Goal: Transaction & Acquisition: Subscribe to service/newsletter

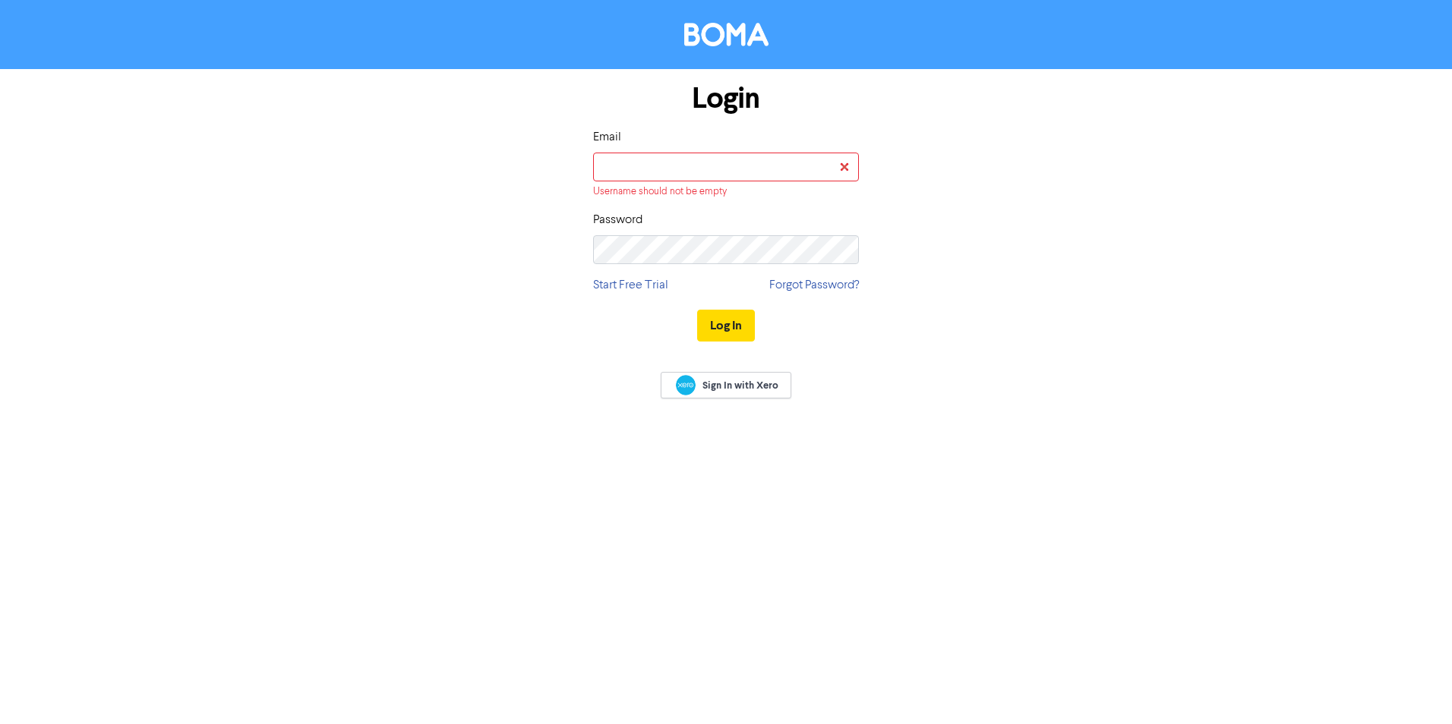
click at [1273, 210] on form "Login Email Username should not be empty Password Start Free Trial Forgot Passw…" at bounding box center [726, 213] width 1452 height 288
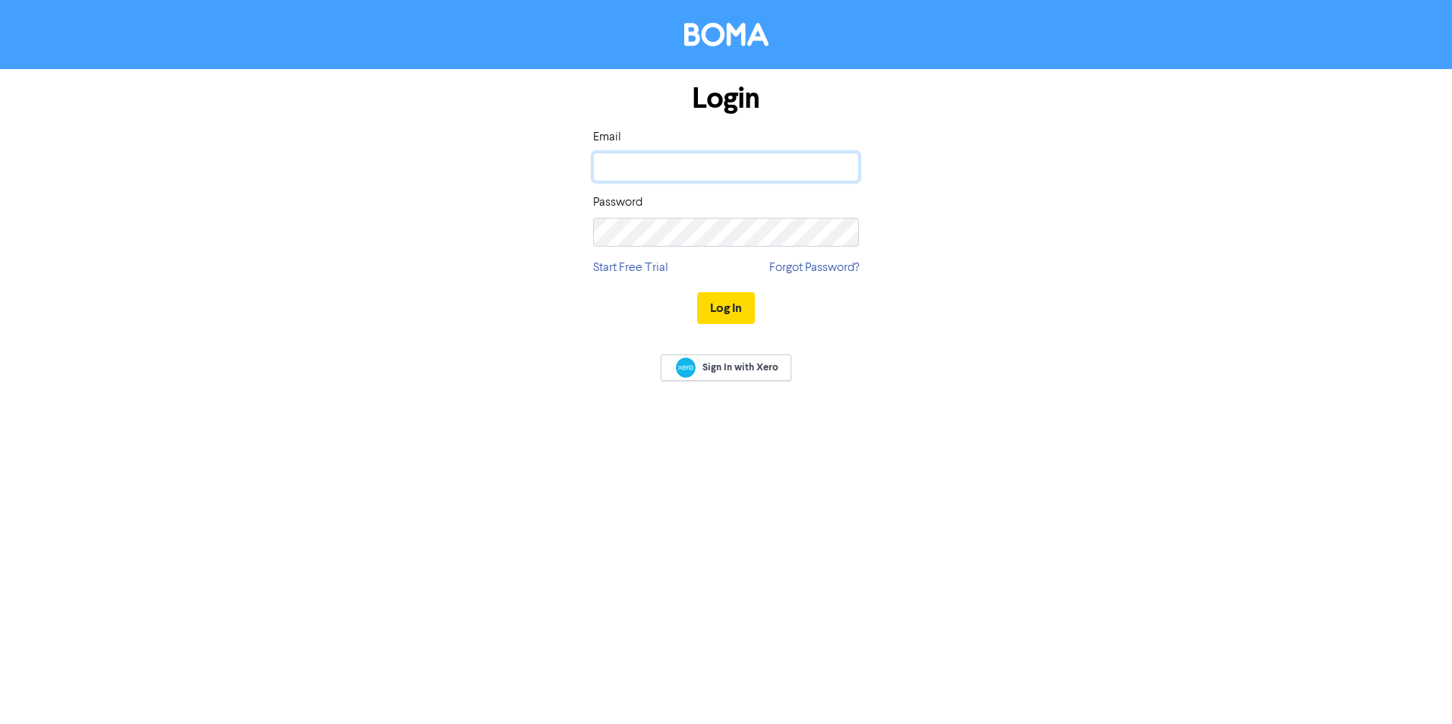
click at [722, 170] on input "email" at bounding box center [726, 167] width 266 height 29
type input "[PERSON_NAME][EMAIL_ADDRESS][DOMAIN_NAME]"
click at [819, 264] on link "Forgot Password?" at bounding box center [814, 268] width 90 height 18
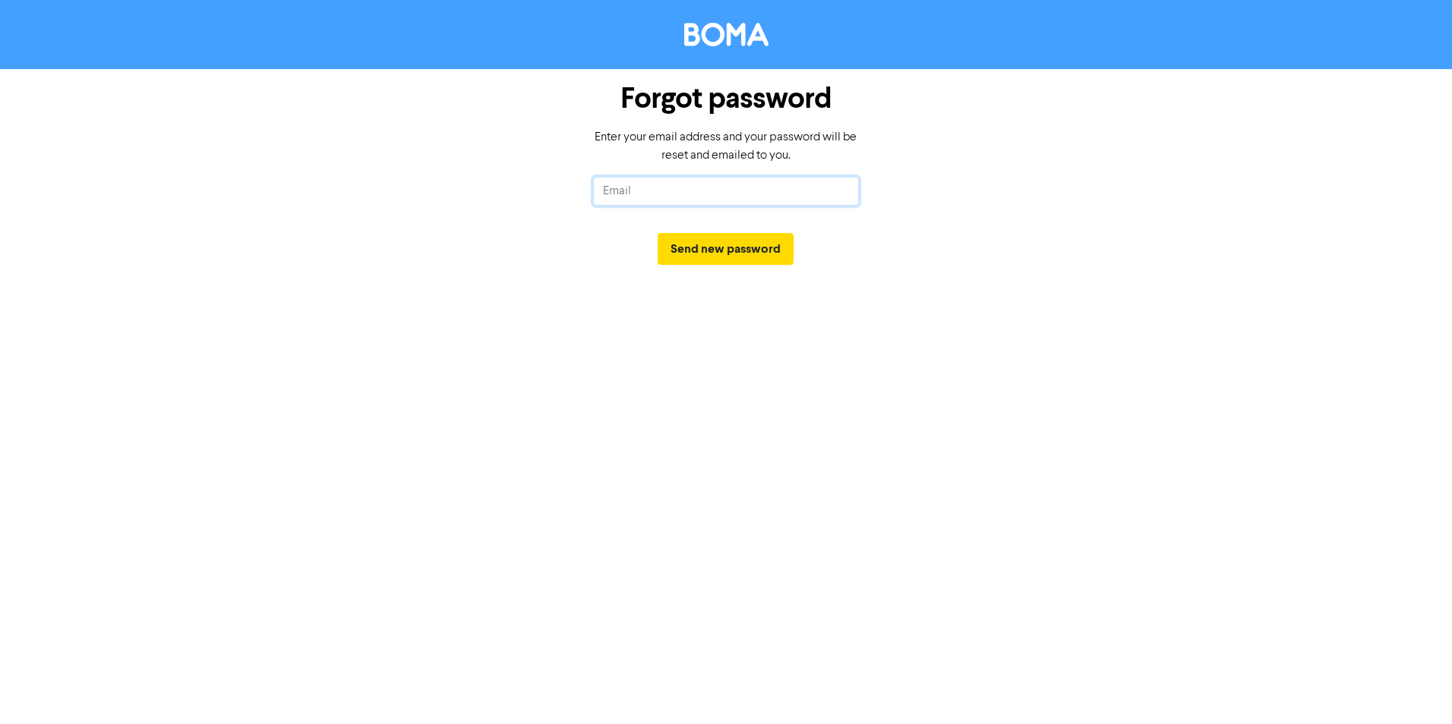
click at [708, 191] on input "text" at bounding box center [726, 191] width 266 height 29
type input "[PERSON_NAME][EMAIL_ADDRESS][DOMAIN_NAME]"
click at [760, 245] on button "Send new password" at bounding box center [726, 249] width 136 height 32
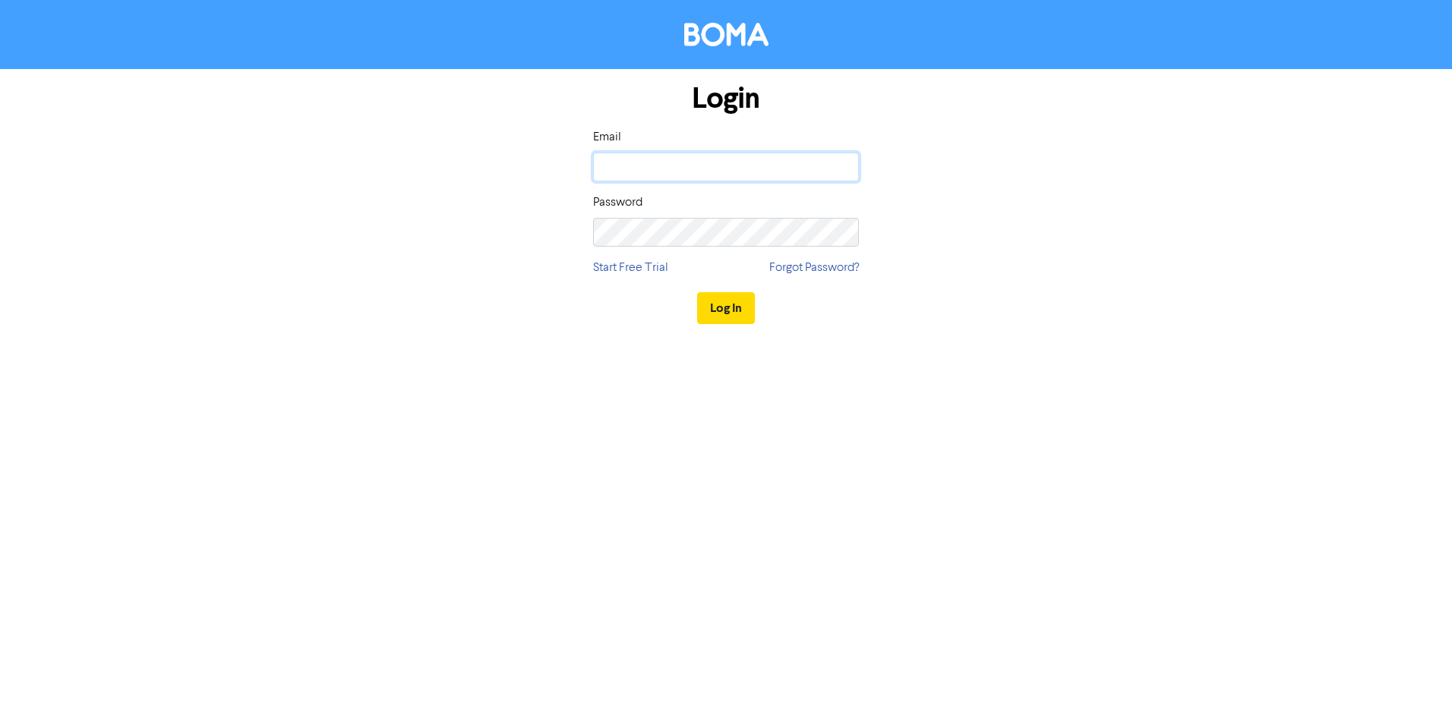
click at [690, 160] on input "email" at bounding box center [726, 167] width 266 height 29
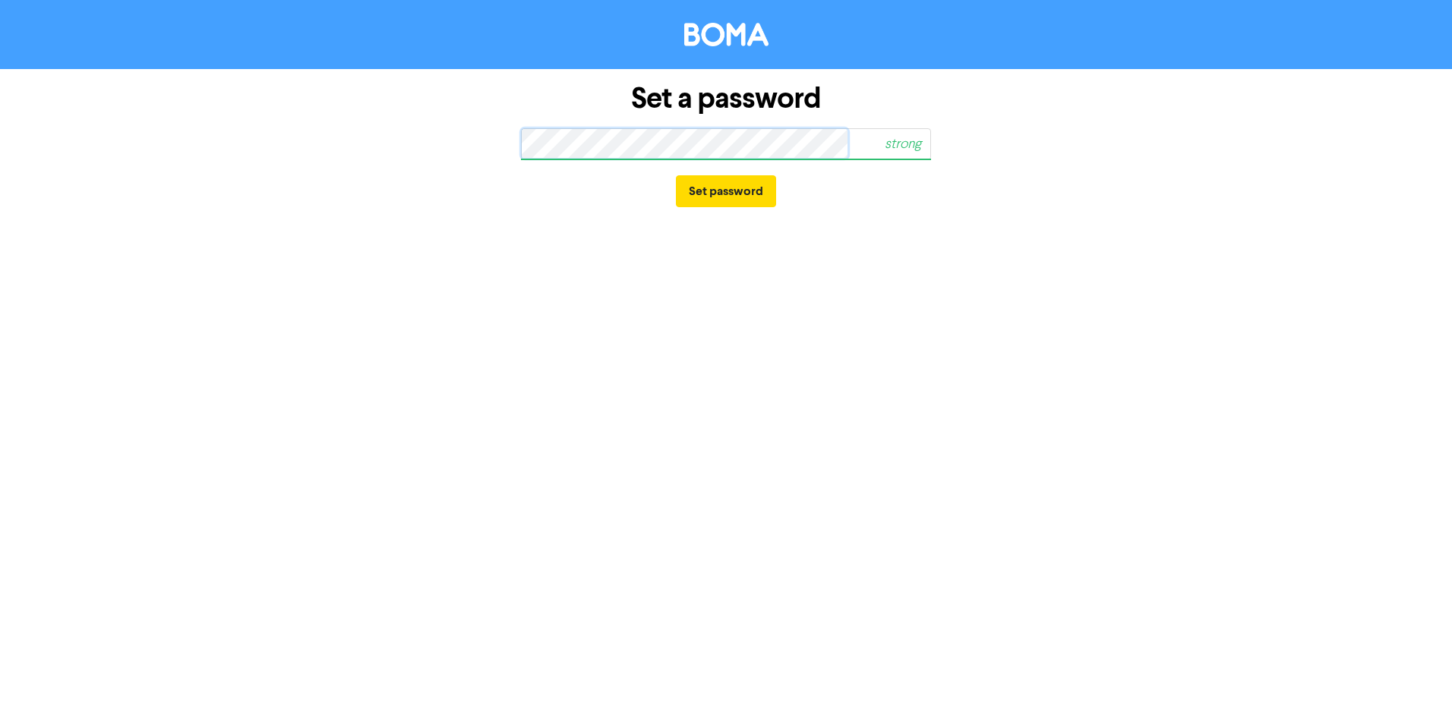
click at [507, 144] on div "Set a password strong Set password" at bounding box center [726, 145] width 866 height 153
drag, startPoint x: 517, startPoint y: 141, endPoint x: 444, endPoint y: 181, distance: 83.3
click at [442, 182] on div "Set a password strong Set password" at bounding box center [726, 145] width 866 height 153
click at [315, 163] on div "Set a password strong Set password" at bounding box center [726, 145] width 866 height 153
click at [713, 191] on button "Set password" at bounding box center [726, 191] width 100 height 32
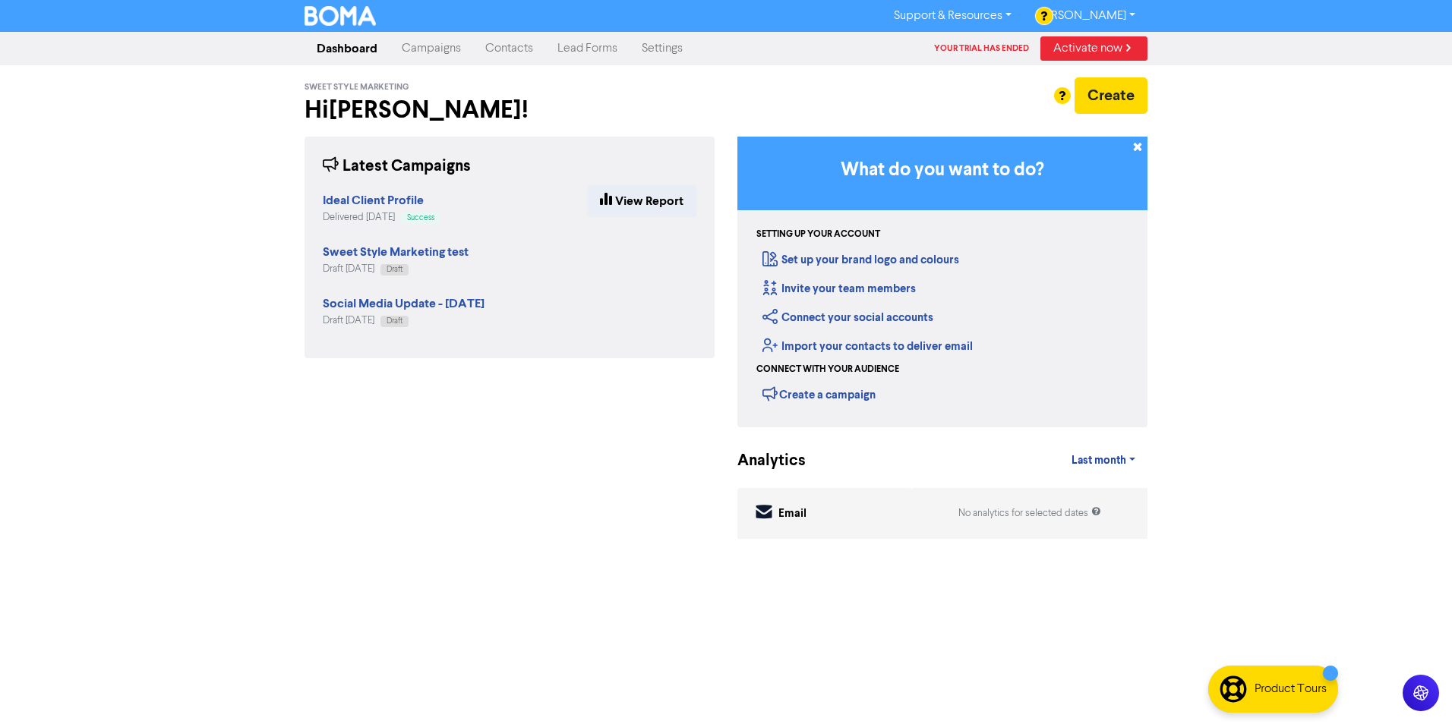
click at [948, 83] on div "Create" at bounding box center [942, 95] width 410 height 36
click at [964, 90] on div "Create" at bounding box center [942, 95] width 410 height 36
click at [530, 418] on div "Latest Campaigns Ideal Client Profile Delivered [DATE] Success View Report Swee…" at bounding box center [509, 341] width 433 height 409
click at [1084, 45] on link "Activate now" at bounding box center [1093, 48] width 107 height 24
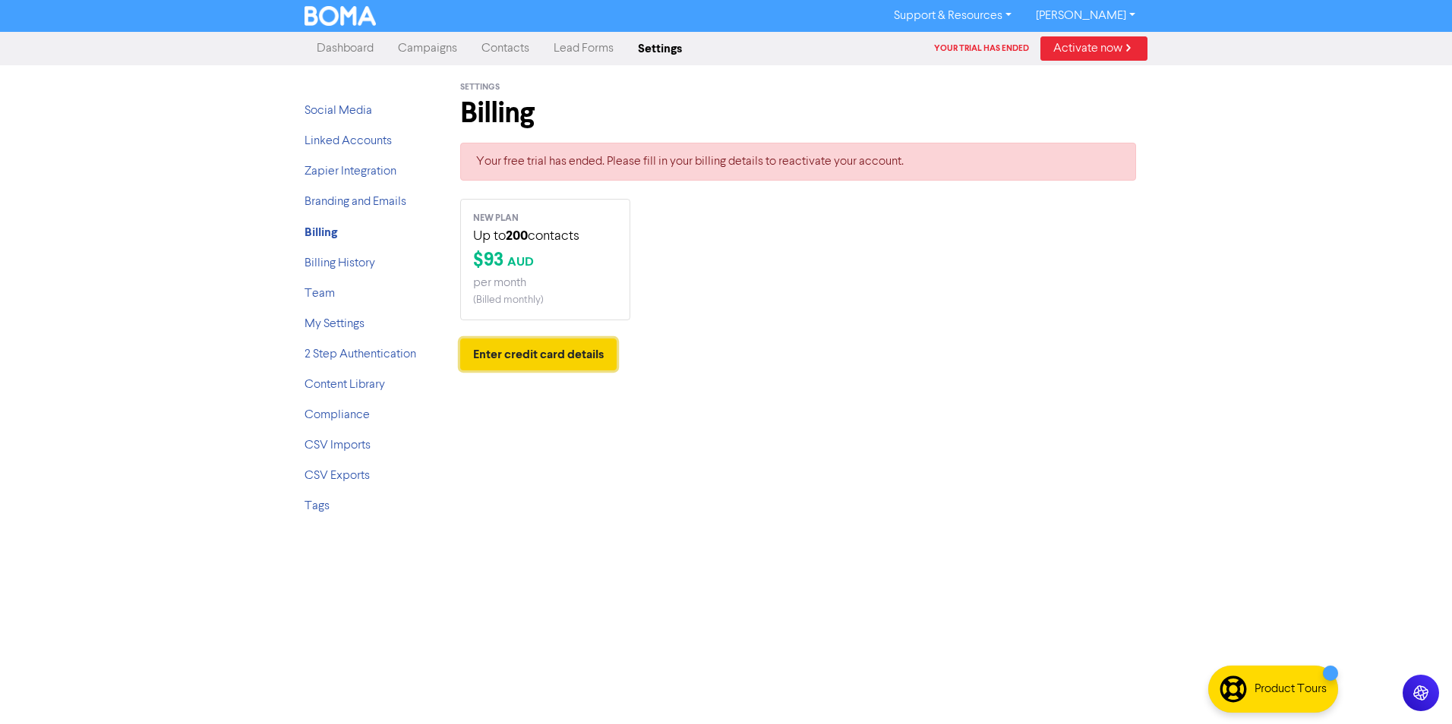
click at [522, 352] on button "Enter credit card details" at bounding box center [538, 355] width 156 height 32
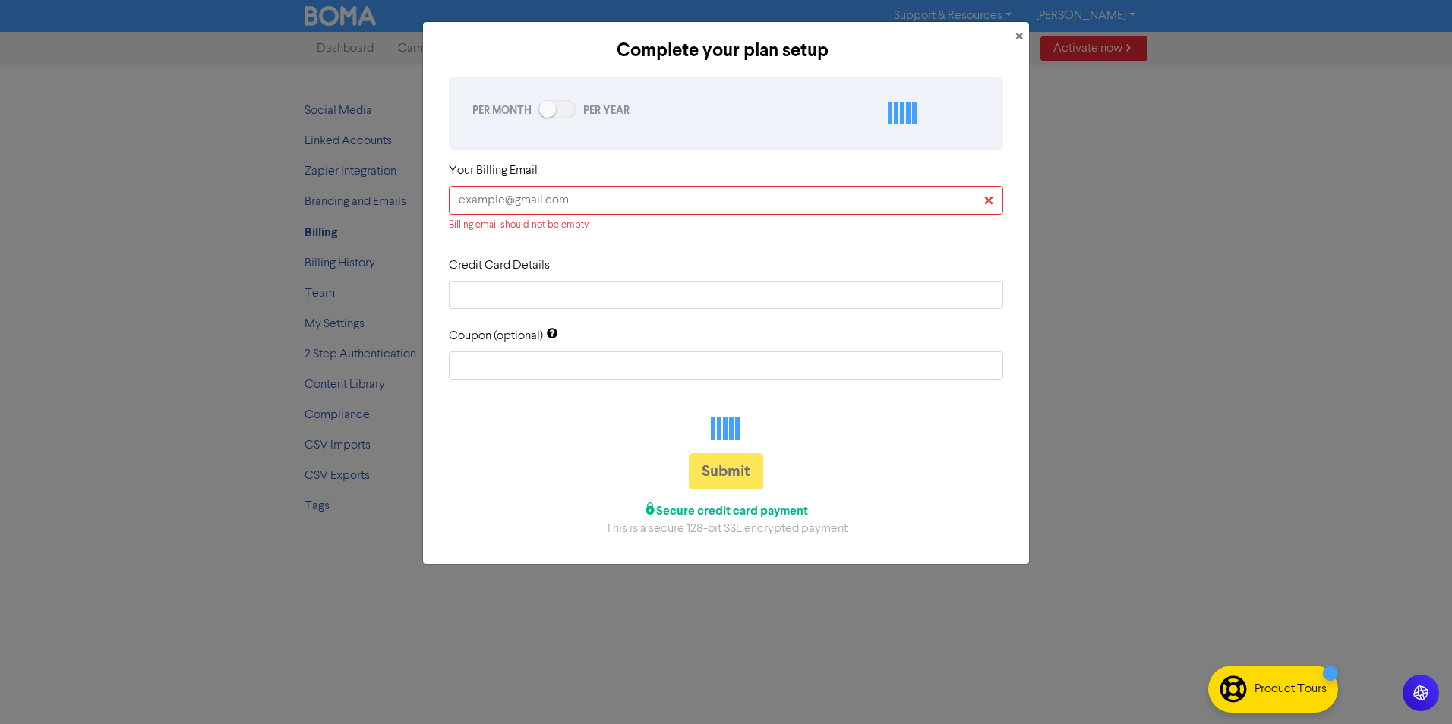
checkbox input "true"
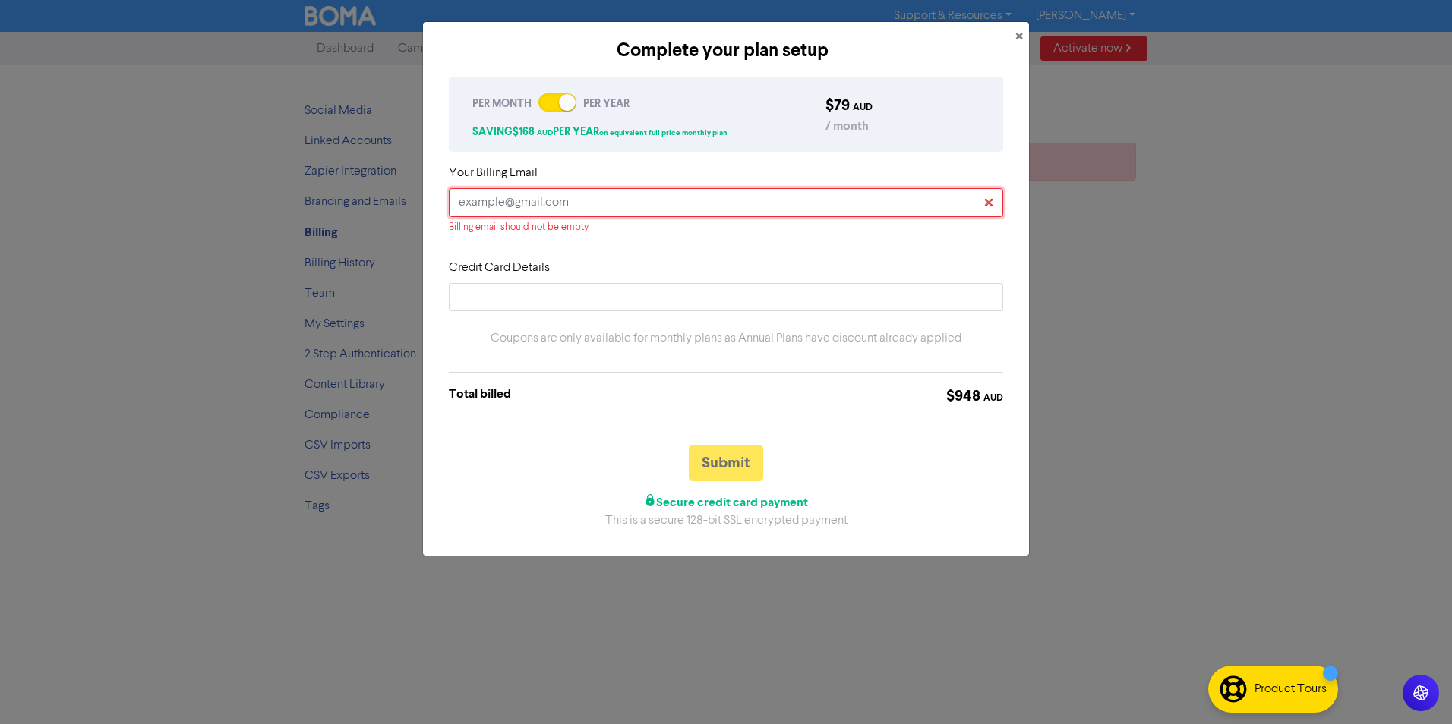
click at [545, 200] on input "text" at bounding box center [726, 202] width 554 height 29
type input "[PERSON_NAME][EMAIL_ADDRESS][DOMAIN_NAME]"
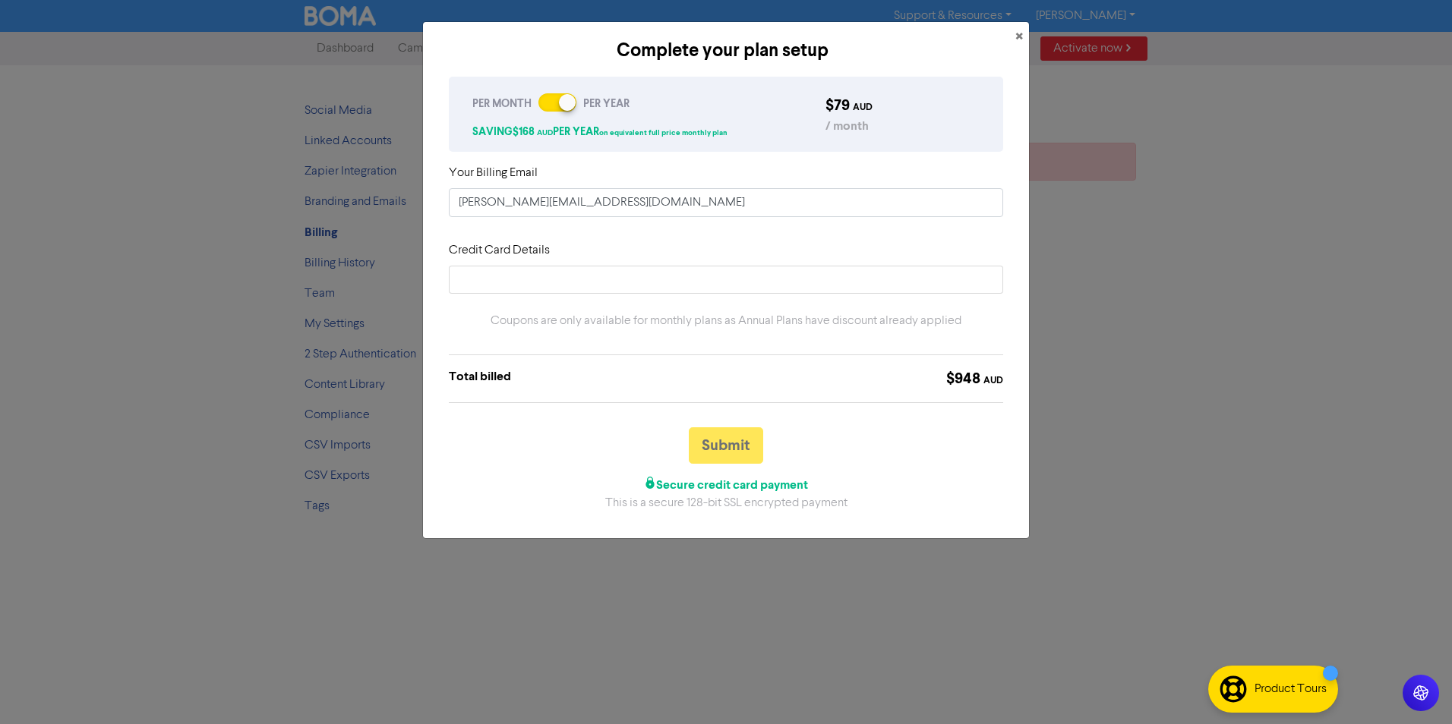
click at [557, 102] on div at bounding box center [557, 102] width 38 height 18
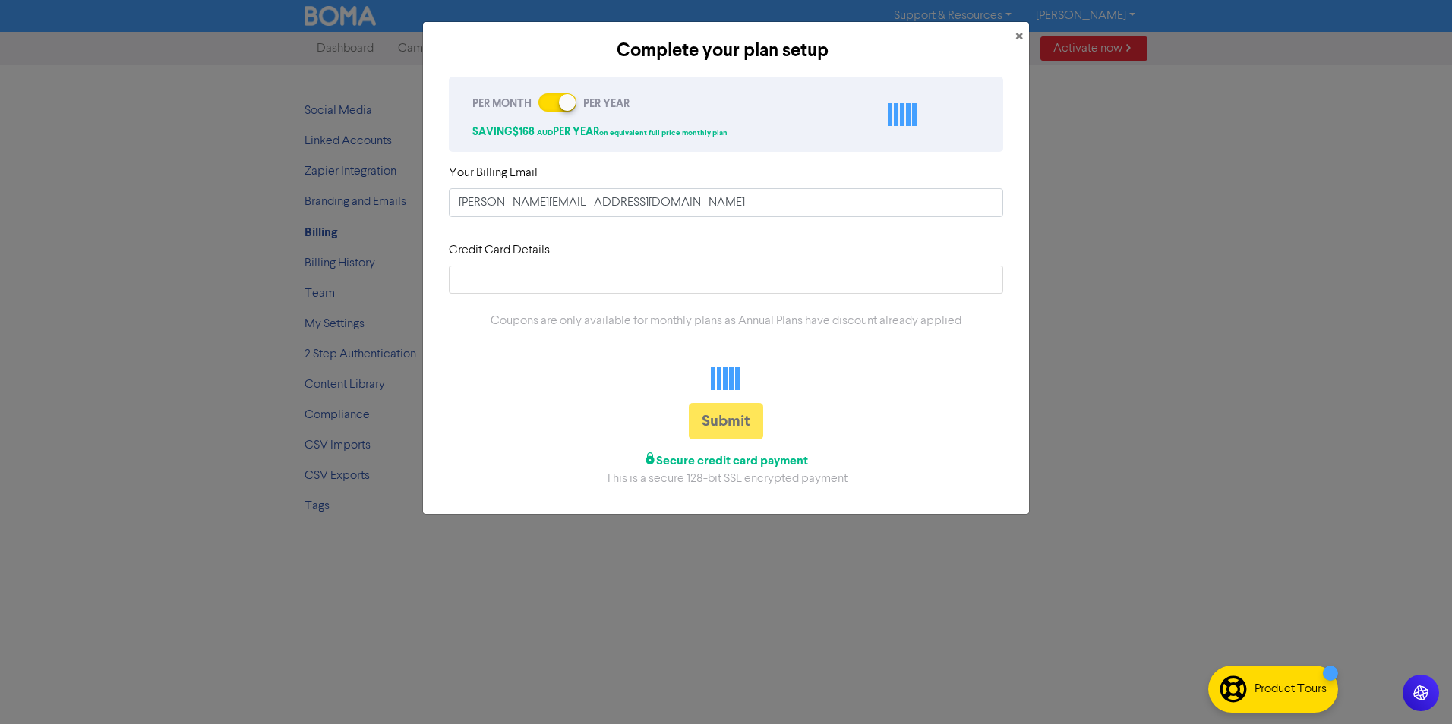
checkbox input "false"
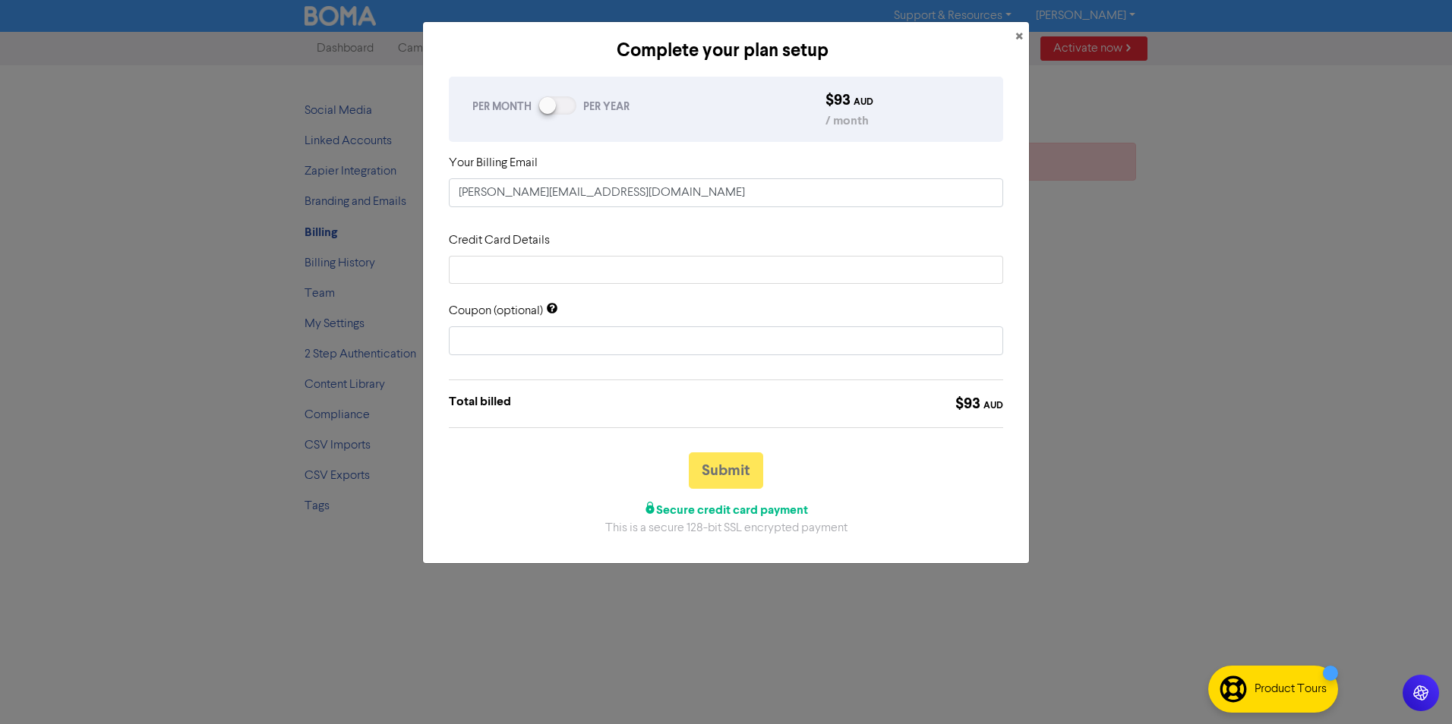
click at [557, 102] on div at bounding box center [557, 105] width 38 height 18
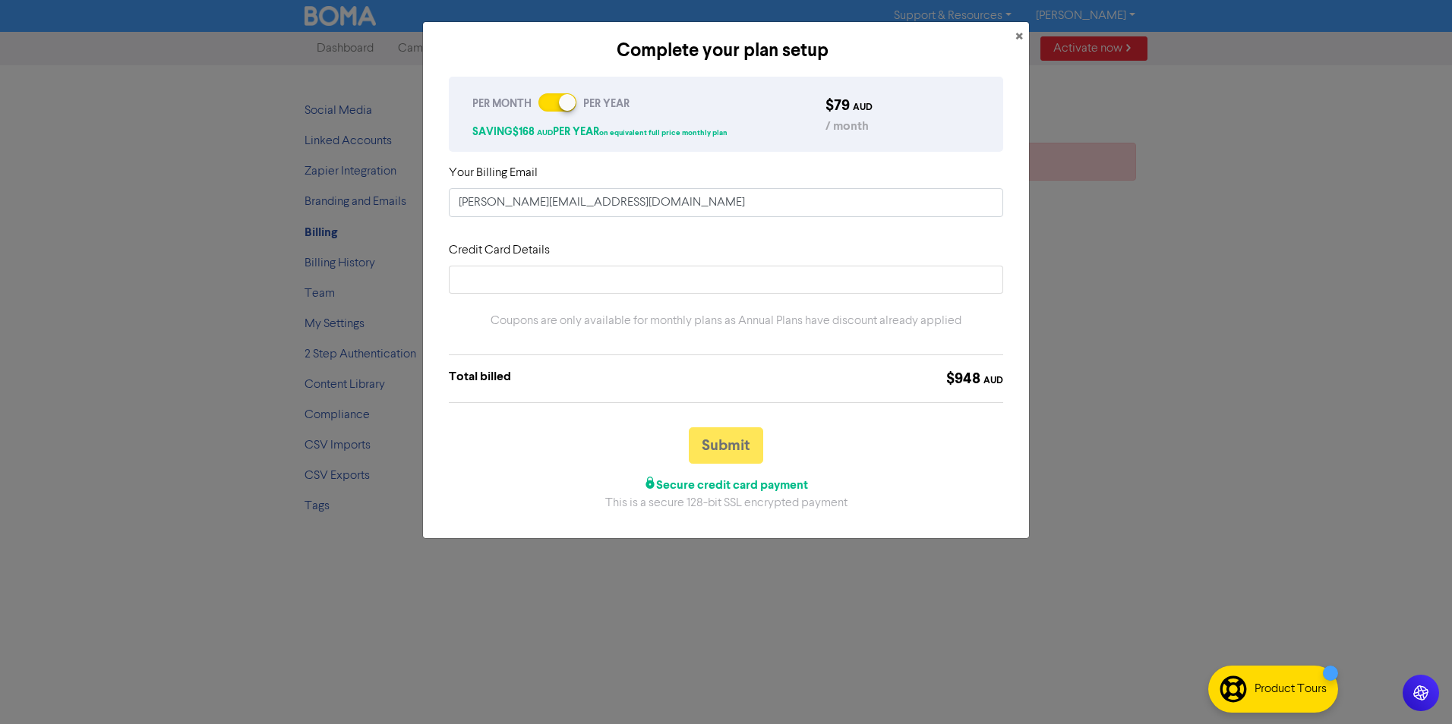
click at [557, 102] on div at bounding box center [557, 102] width 38 height 18
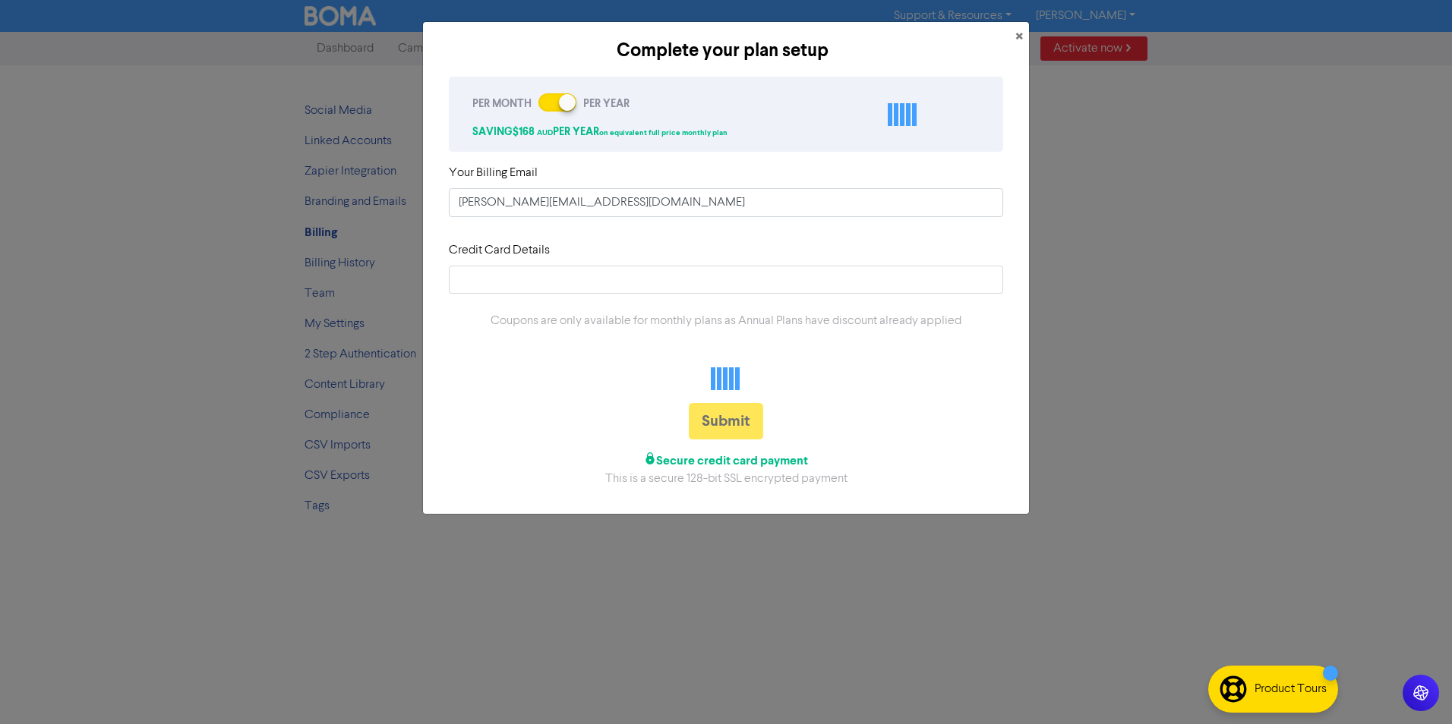
checkbox input "false"
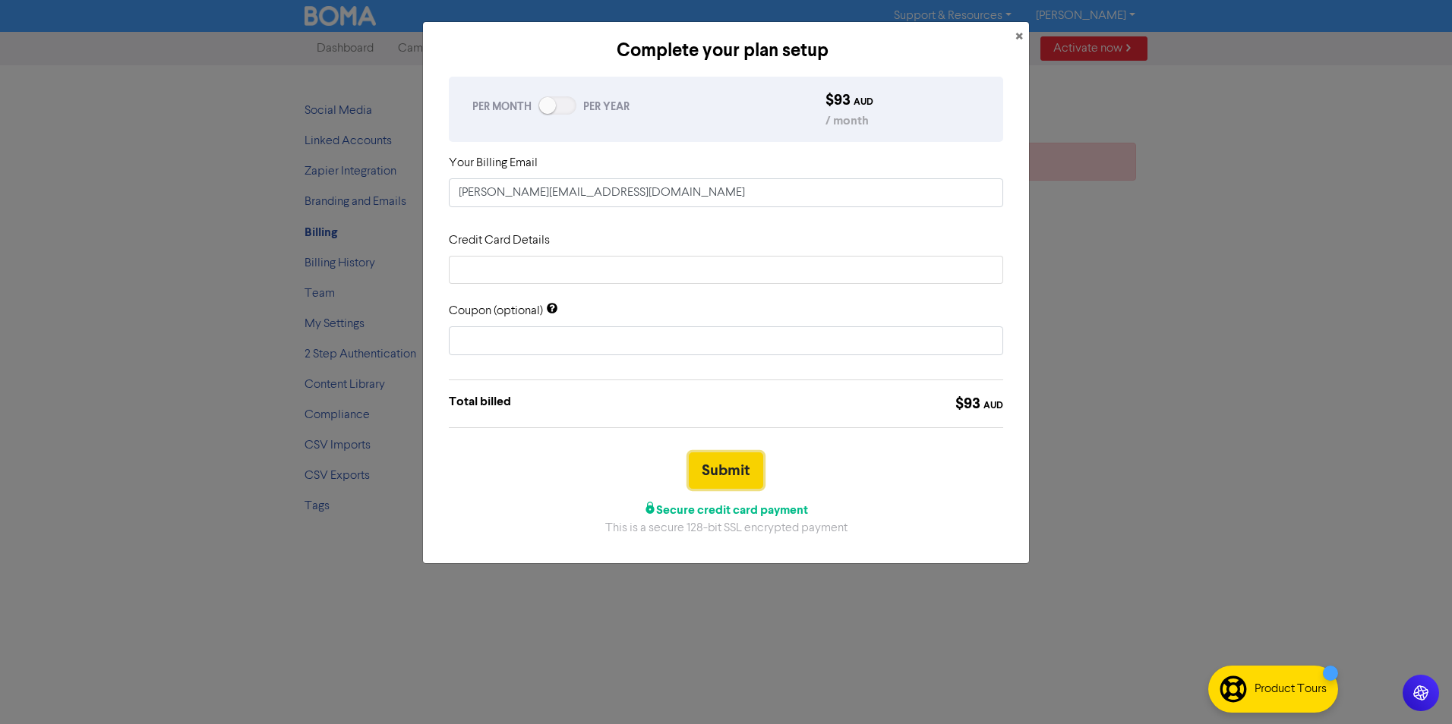
click at [724, 474] on button "Submit" at bounding box center [726, 471] width 74 height 36
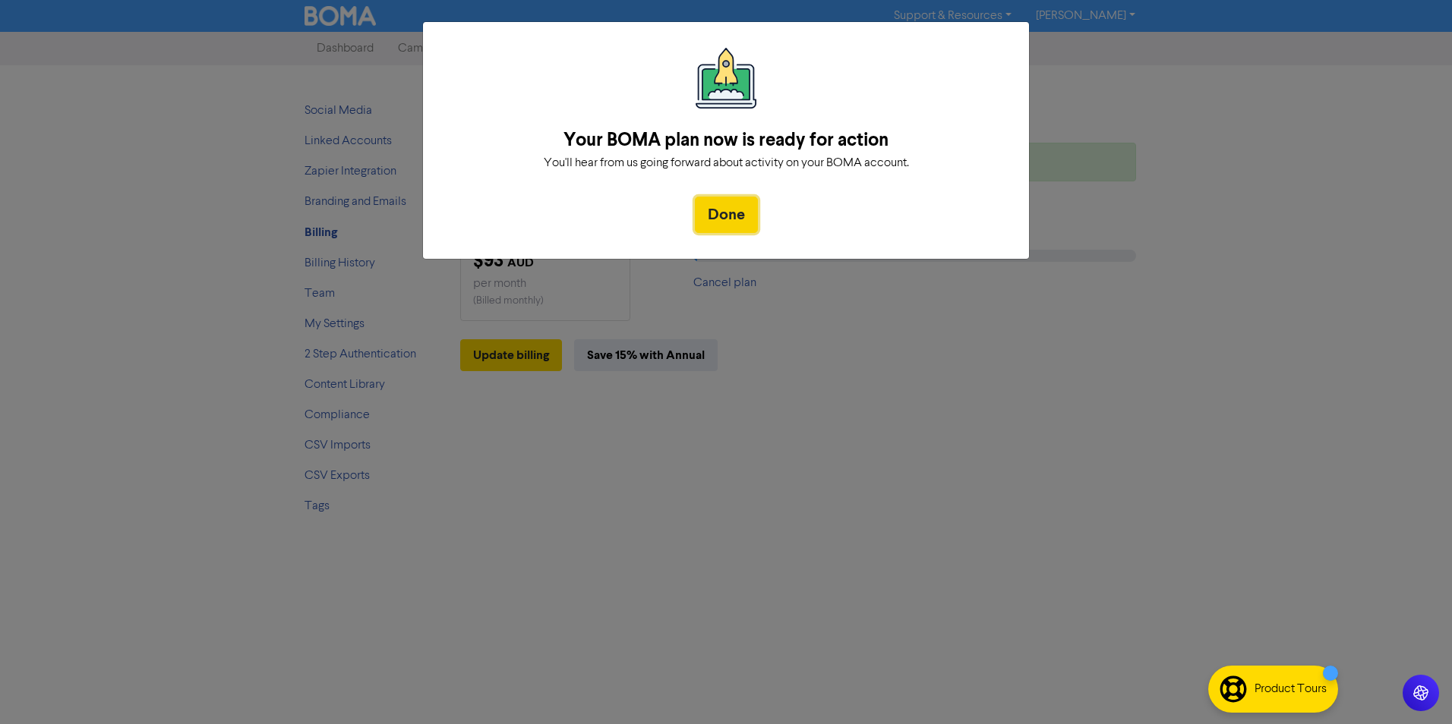
click at [718, 212] on button "Done" at bounding box center [726, 215] width 63 height 36
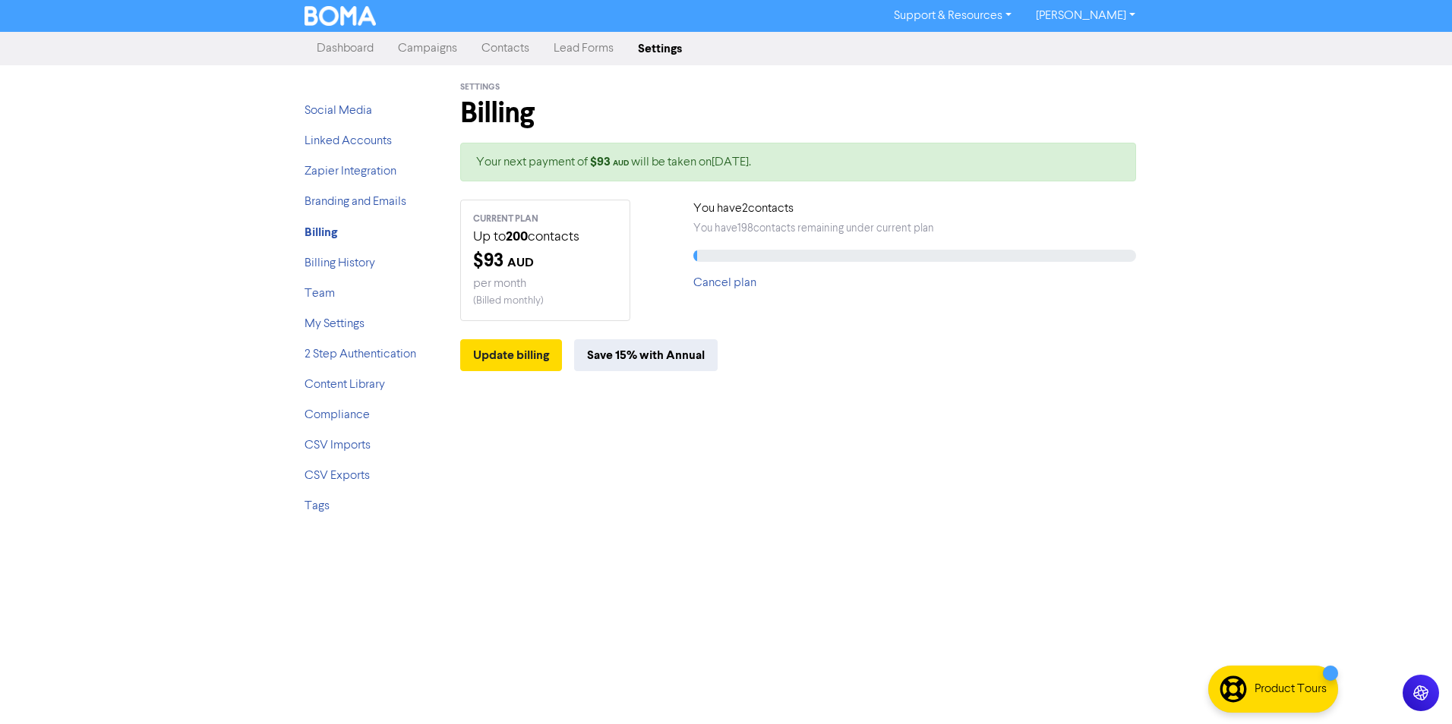
click at [349, 46] on link "Dashboard" at bounding box center [345, 48] width 81 height 30
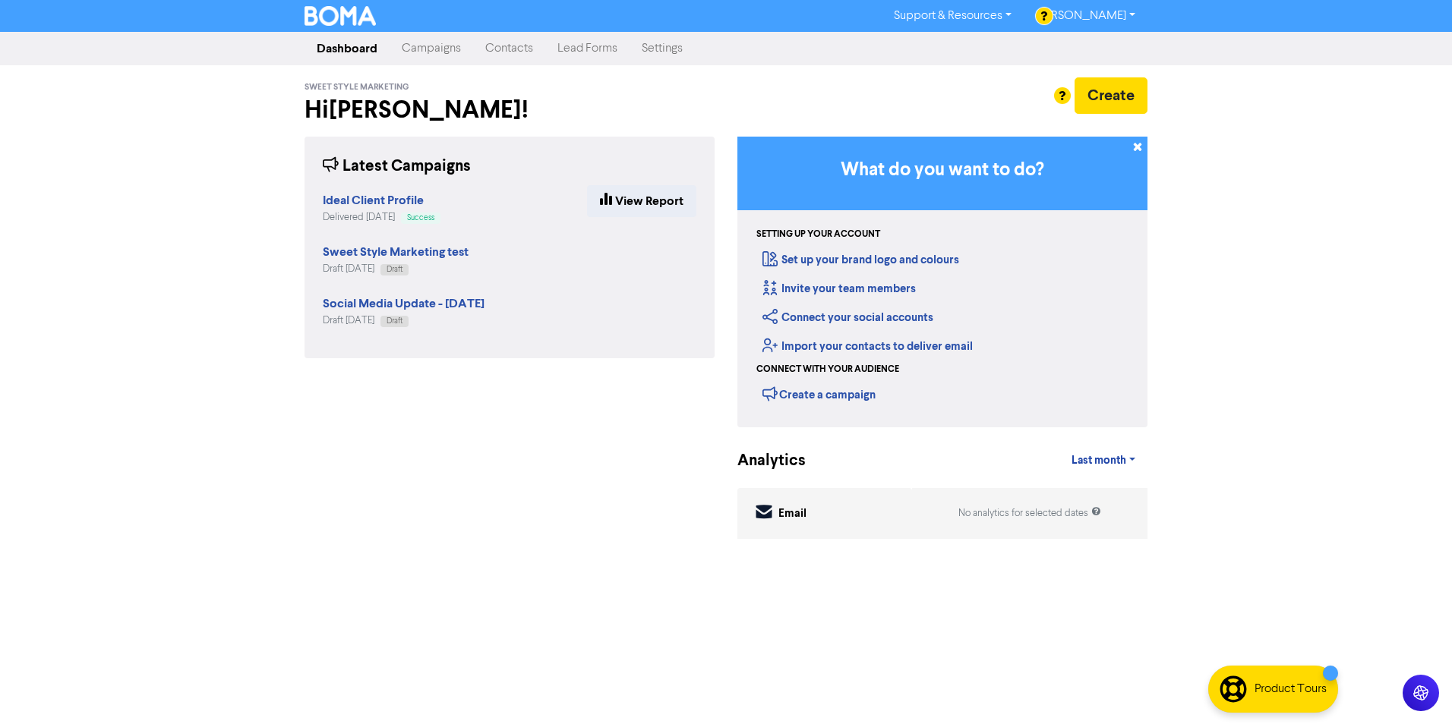
click at [355, 20] on img at bounding box center [340, 16] width 71 height 20
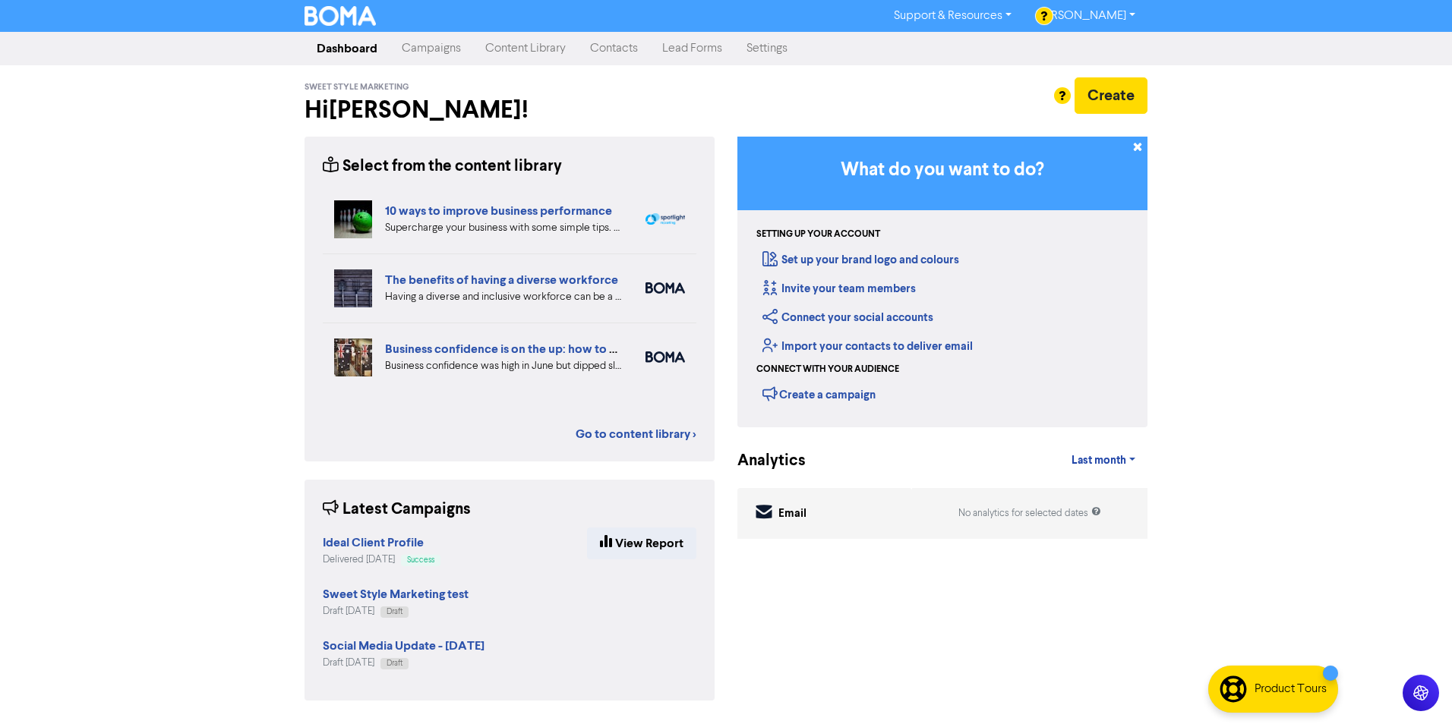
click at [536, 55] on link "Content Library" at bounding box center [525, 48] width 105 height 30
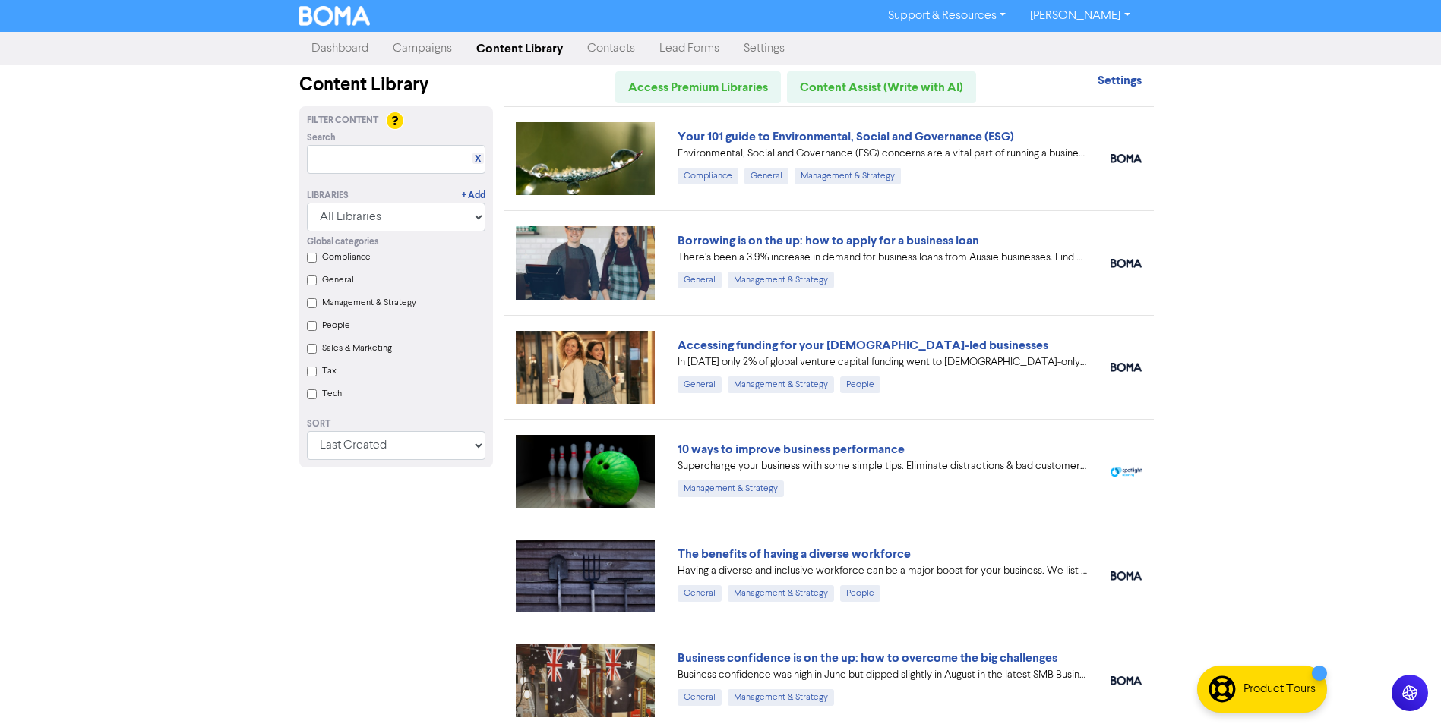
click at [346, 350] on label "Sales & Marketing" at bounding box center [357, 349] width 70 height 14
click at [317, 350] on Marketing "Sales & Marketing" at bounding box center [312, 349] width 10 height 10
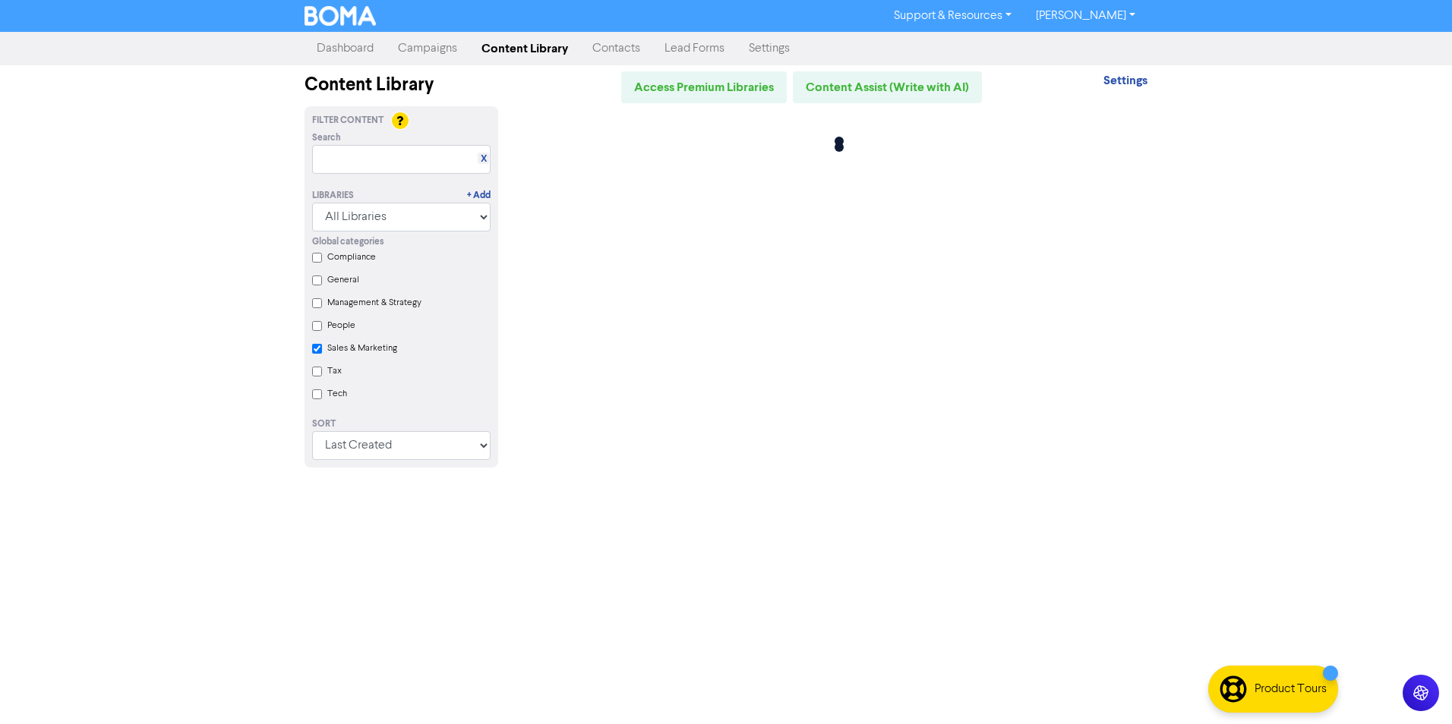
checkbox Marketing "true"
